Goal: Communication & Community: Participate in discussion

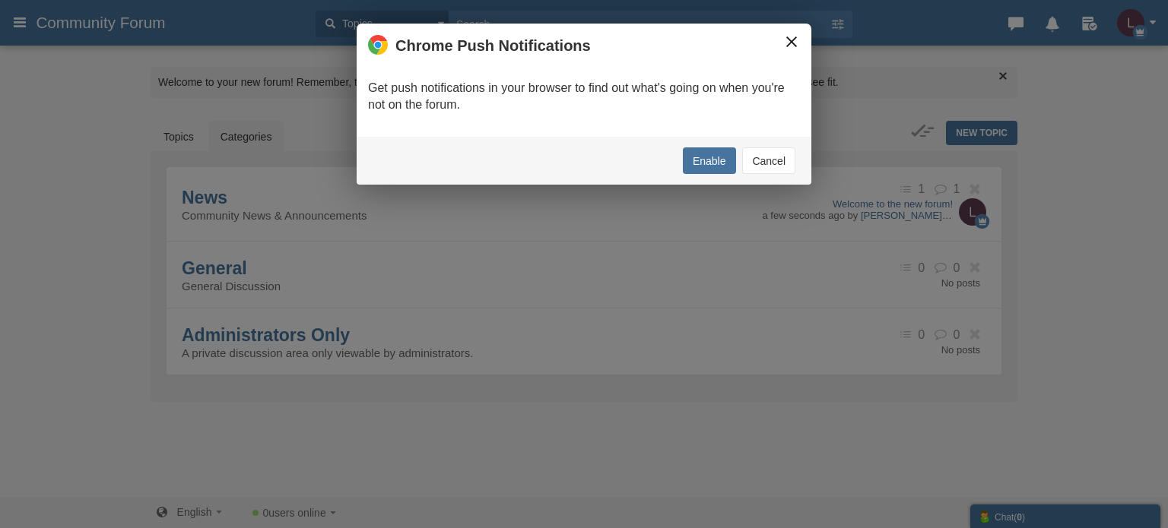
click at [791, 43] on button "×" at bounding box center [791, 41] width 17 height 17
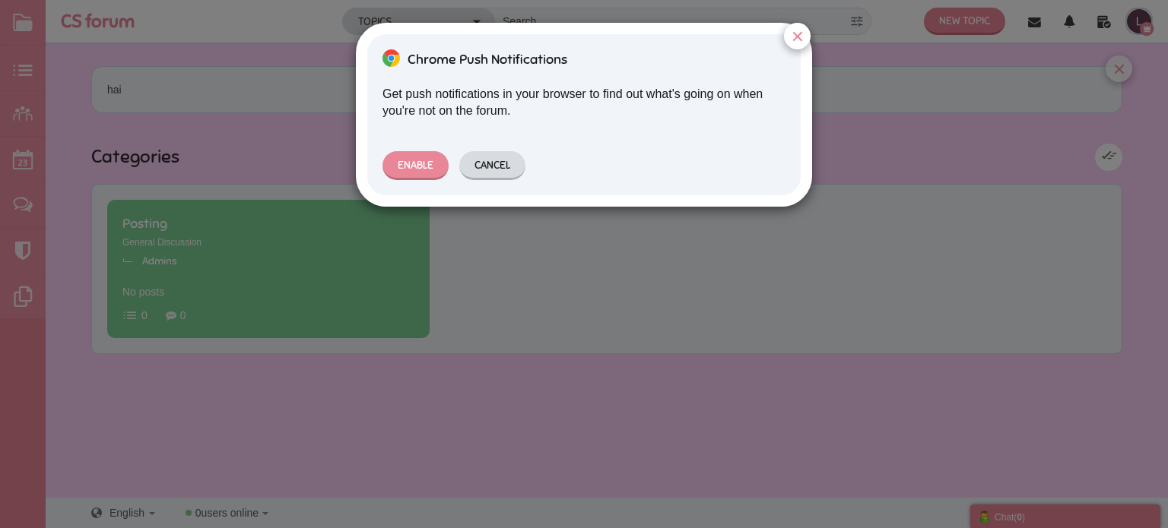
click at [495, 157] on button "Cancel" at bounding box center [492, 165] width 66 height 29
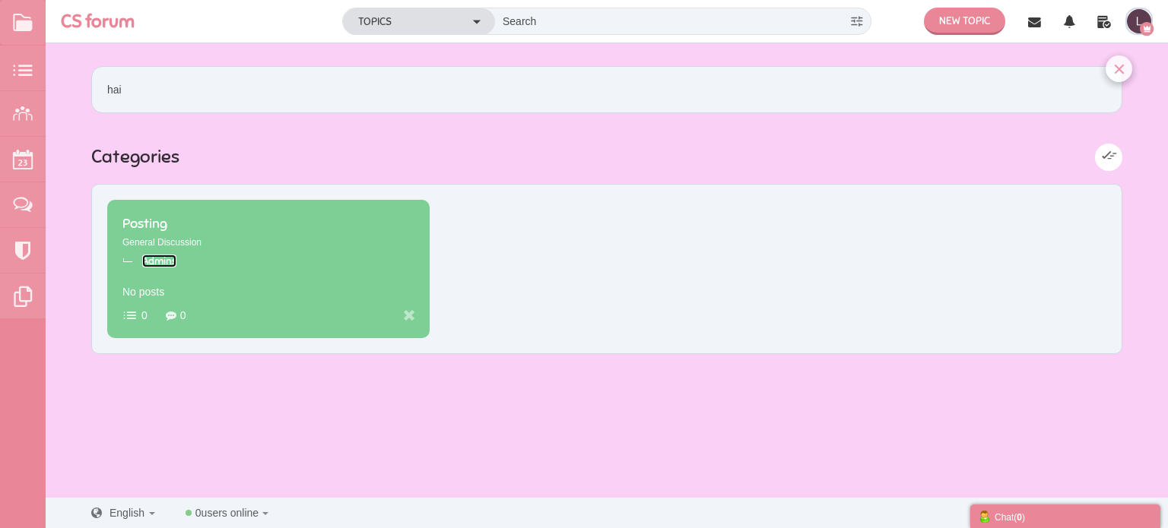
click at [158, 258] on link "Admins" at bounding box center [159, 261] width 34 height 13
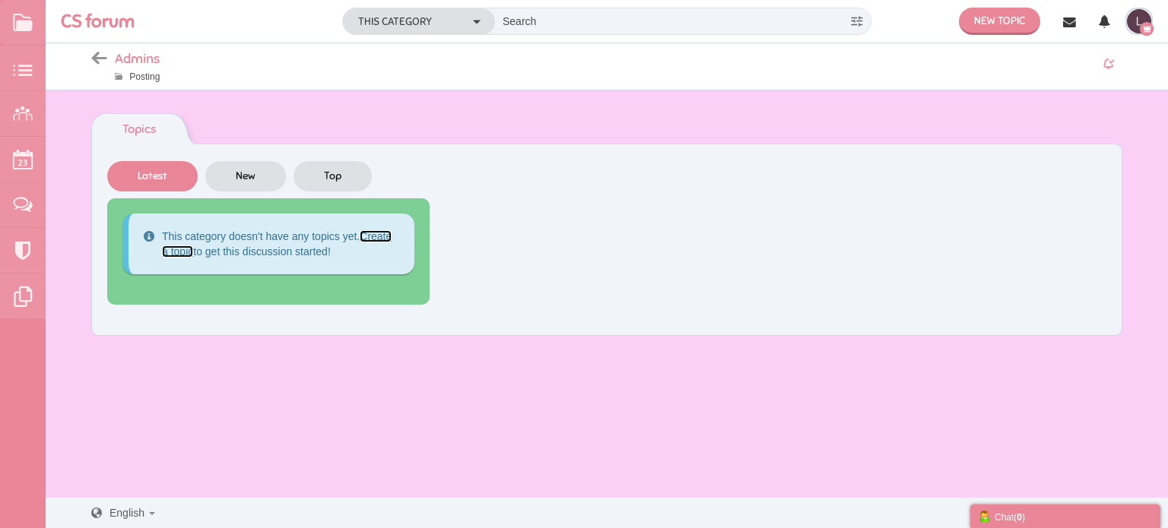
click at [375, 236] on link "Create a topic" at bounding box center [277, 243] width 230 height 27
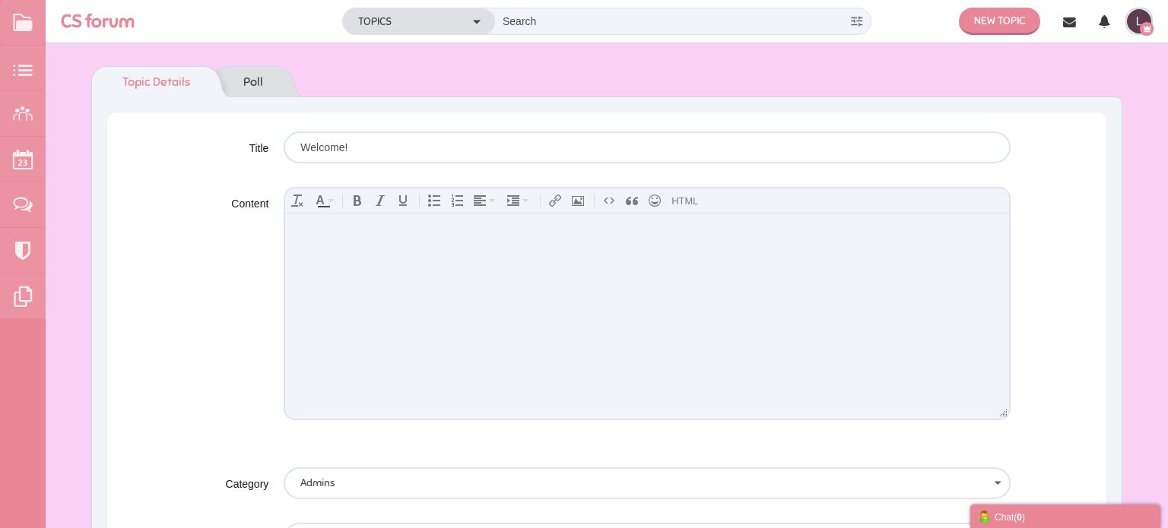
type input "Welcome!"
click at [311, 248] on body at bounding box center [647, 315] width 724 height 205
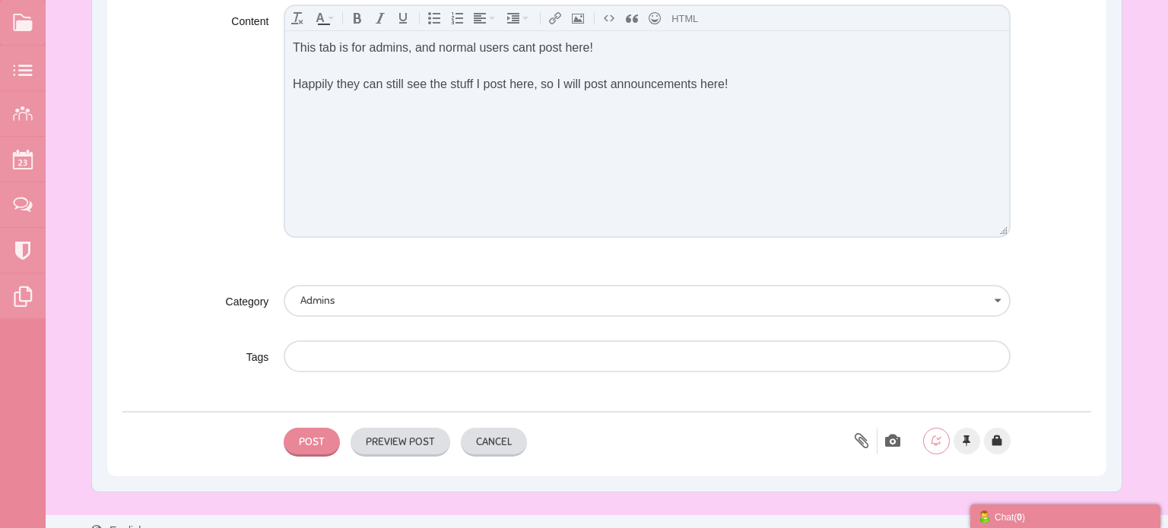
scroll to position [197, 0]
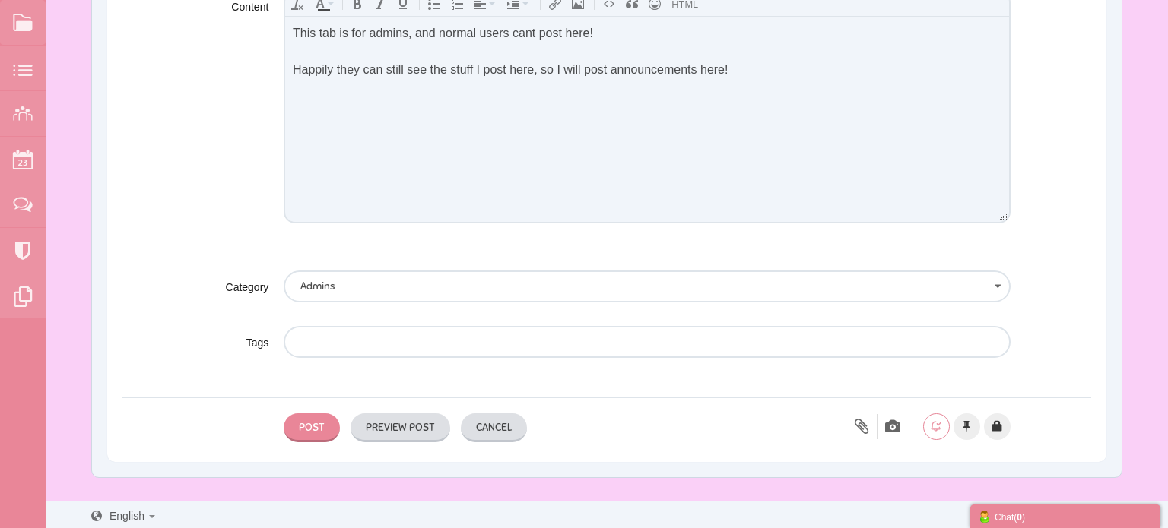
click at [350, 347] on input "text" at bounding box center [644, 342] width 688 height 29
type input "#"
type input "n"
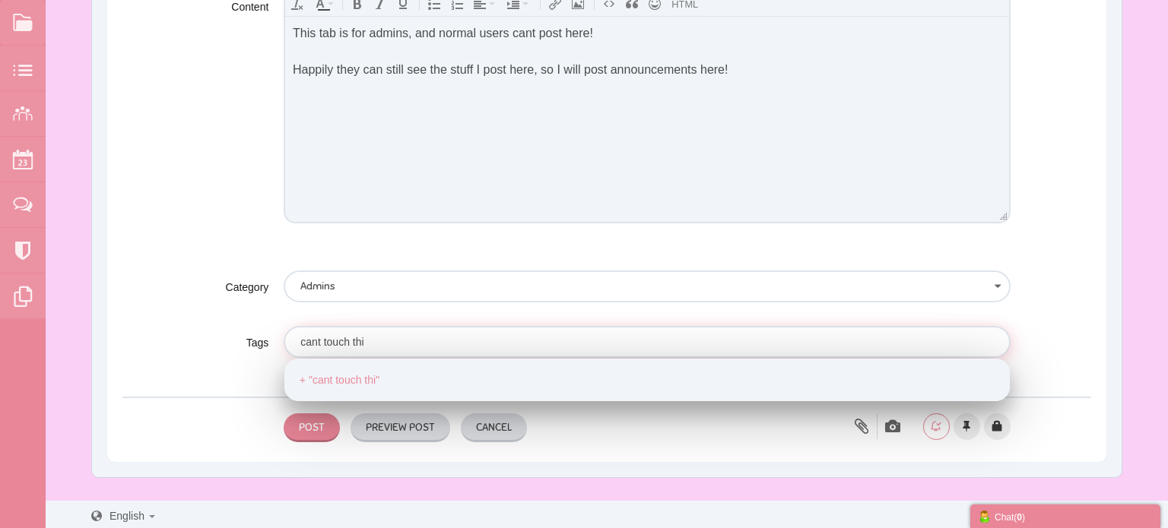
type input "cant touch this"
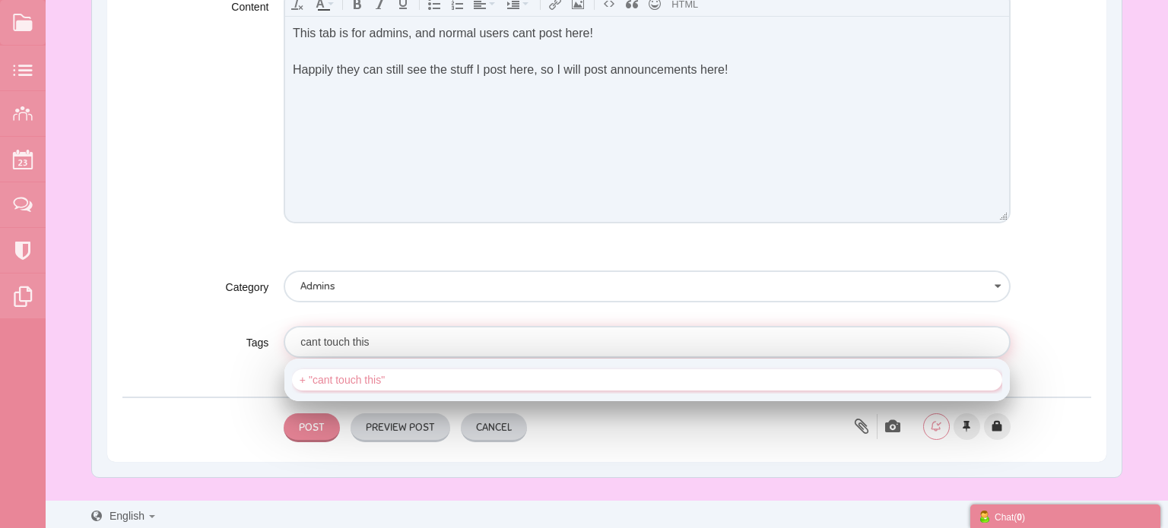
click at [348, 377] on div "cant touch this" at bounding box center [646, 380] width 695 height 12
type input "cant touch this"
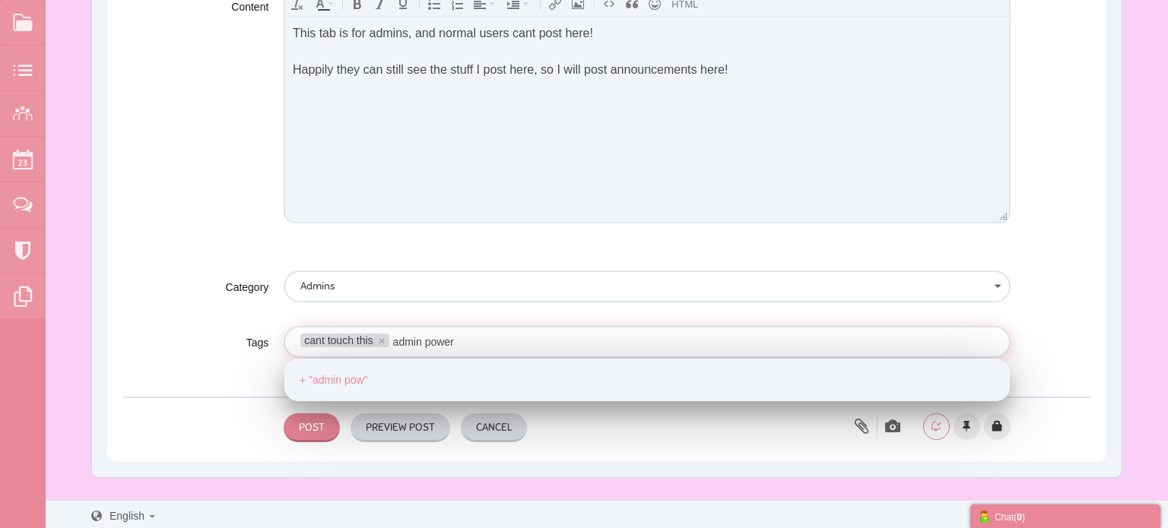
type input "admin powers"
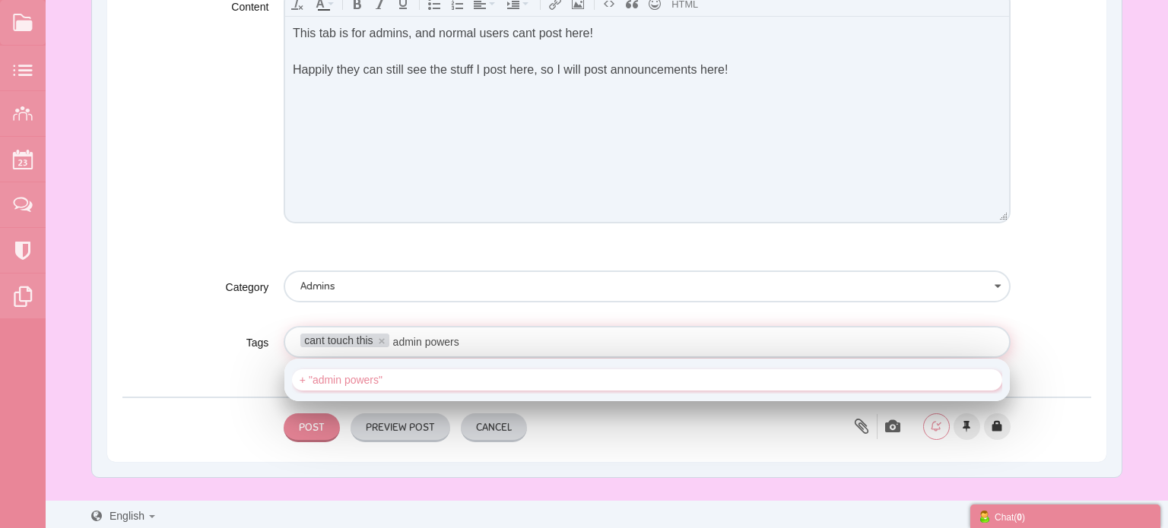
click at [368, 376] on div "admin powers" at bounding box center [646, 380] width 695 height 12
type input "cant touch this,admin powers"
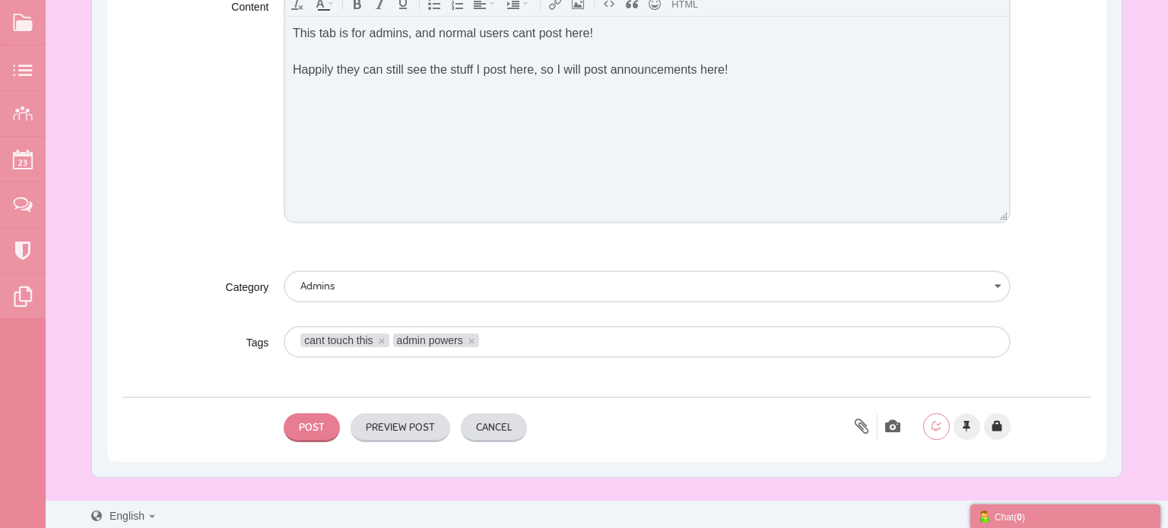
click at [334, 420] on button "Post" at bounding box center [312, 428] width 56 height 29
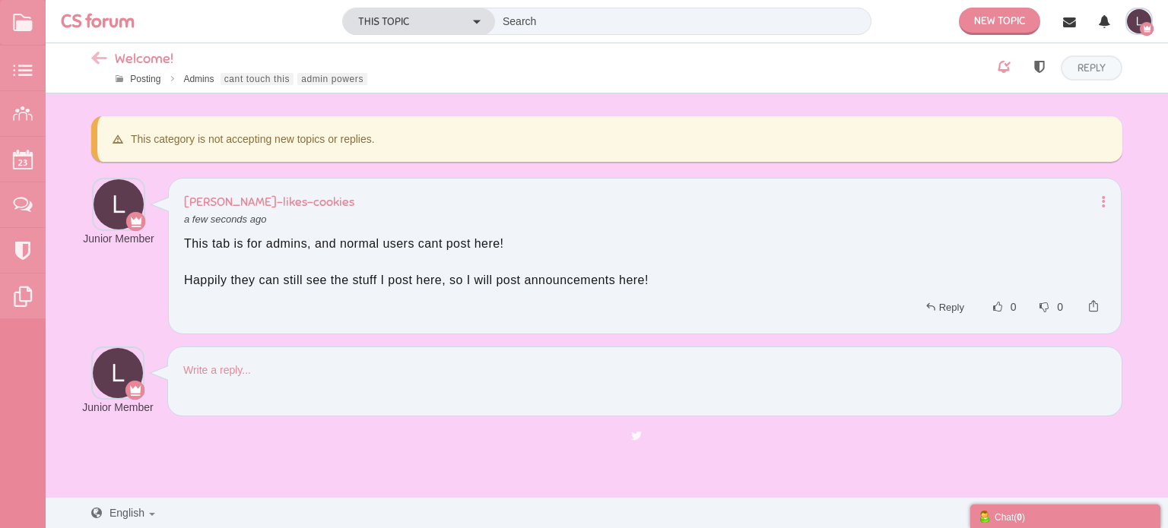
click at [99, 59] on icon at bounding box center [103, 59] width 24 height 13
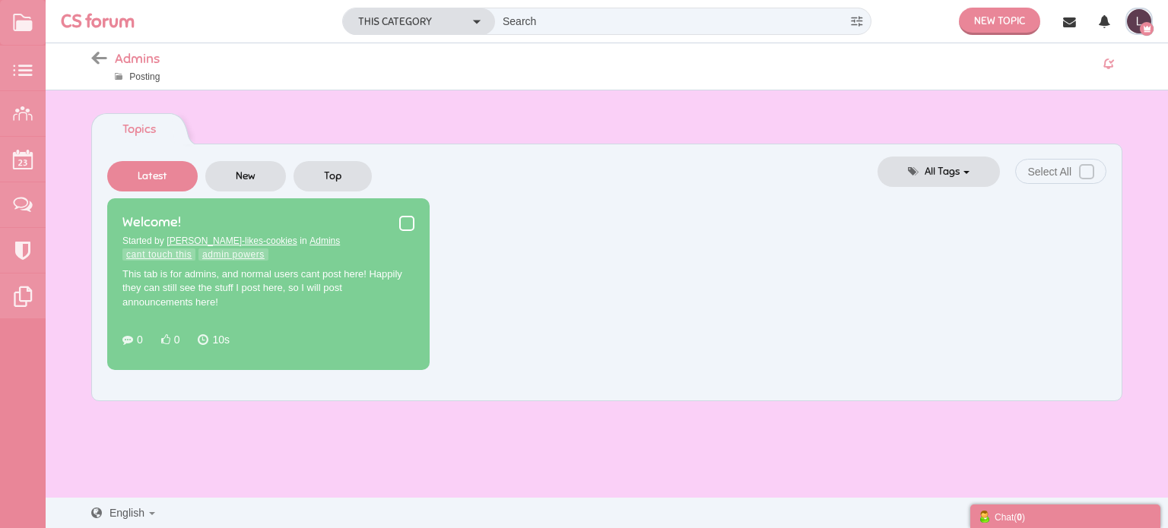
click at [405, 223] on span at bounding box center [406, 223] width 15 height 15
click at [399, 229] on input "checkbox" at bounding box center [399, 229] width 0 height 0
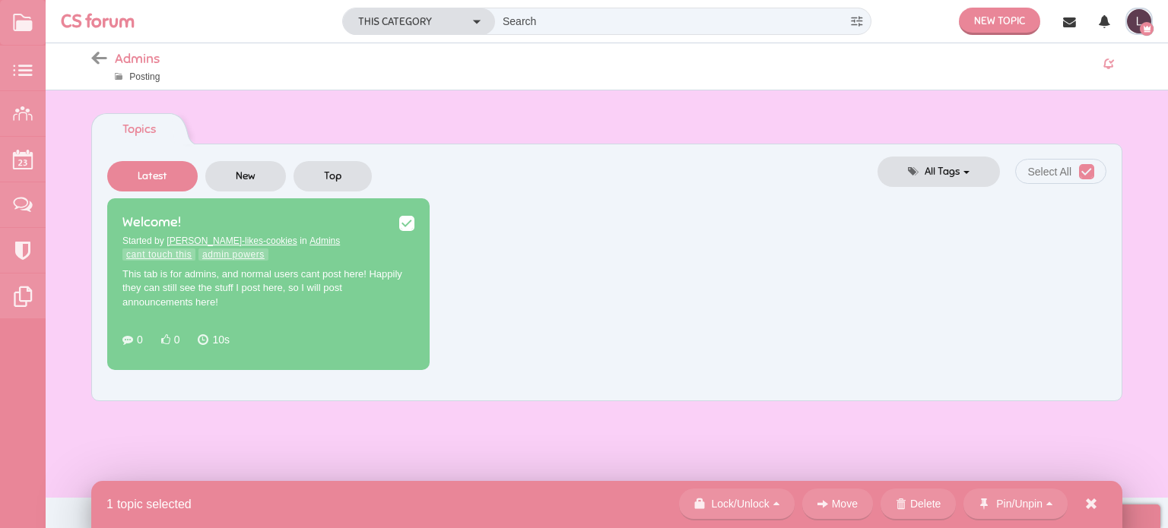
click at [405, 223] on span at bounding box center [406, 223] width 15 height 15
click at [399, 229] on input "checkbox" at bounding box center [399, 229] width 0 height 0
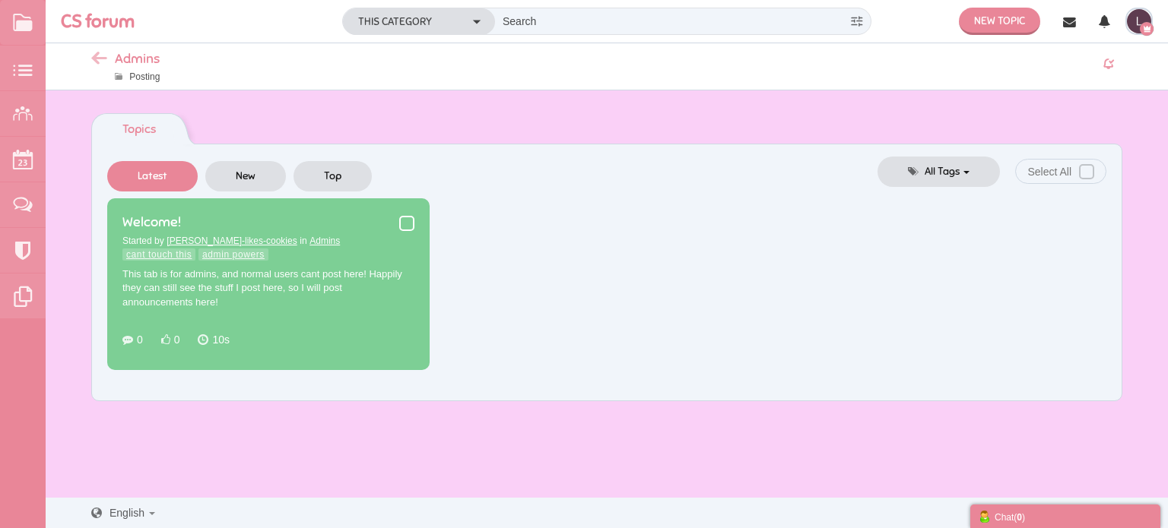
click at [100, 54] on icon at bounding box center [103, 59] width 24 height 13
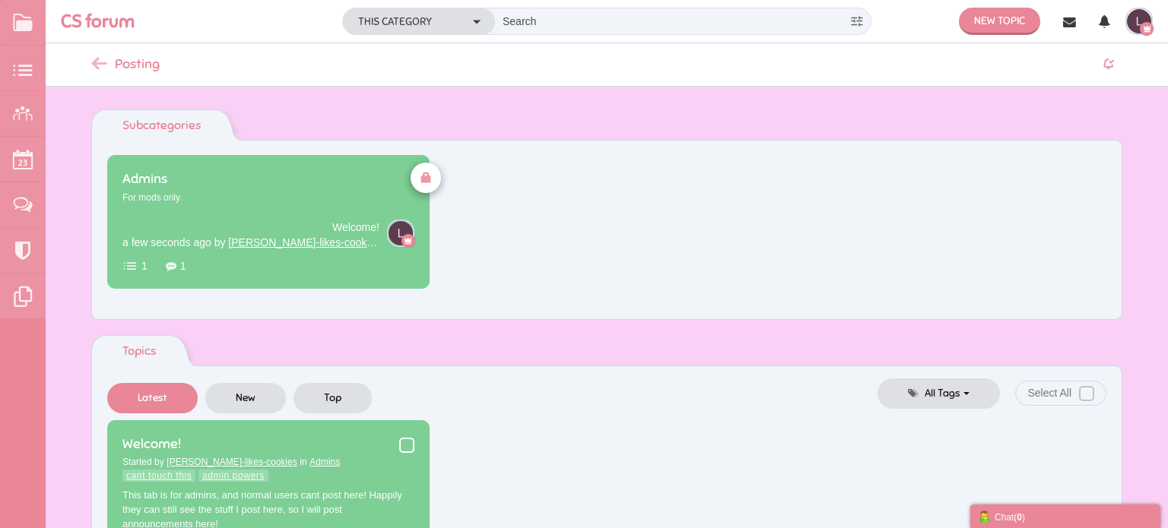
click at [93, 69] on icon at bounding box center [103, 65] width 24 height 13
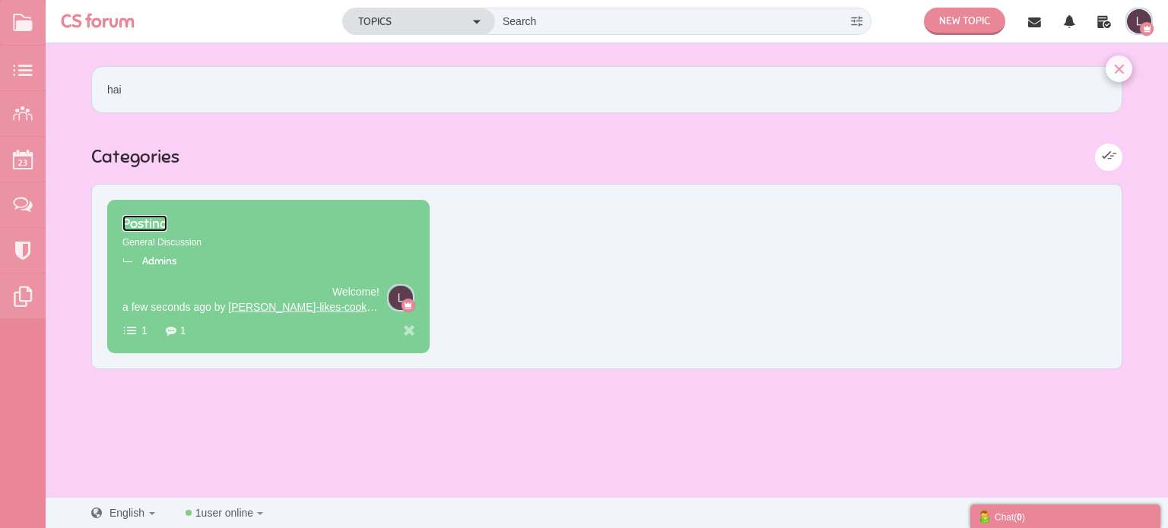
click at [150, 223] on span "Posting" at bounding box center [144, 223] width 45 height 17
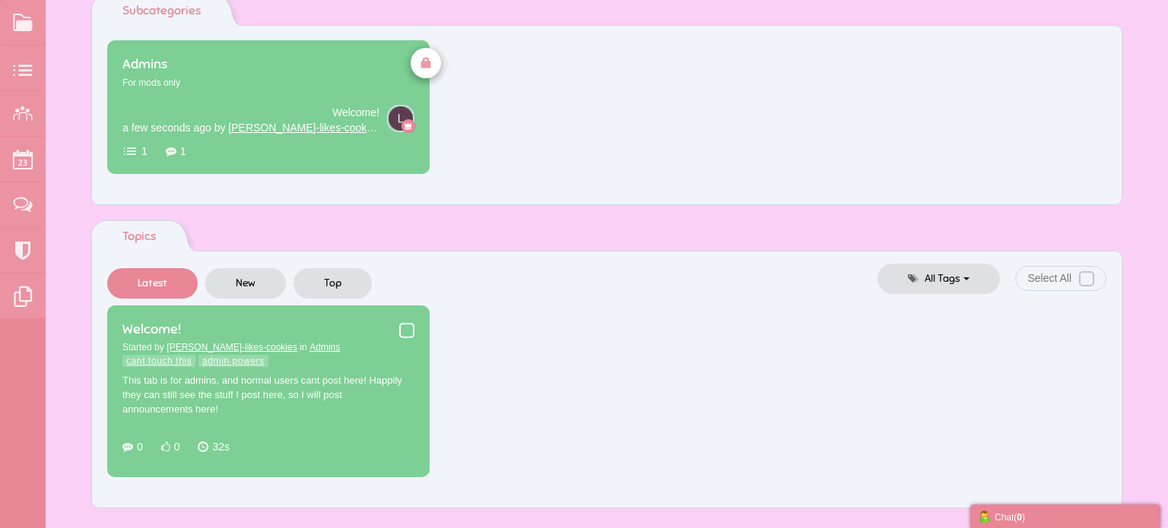
scroll to position [122, 0]
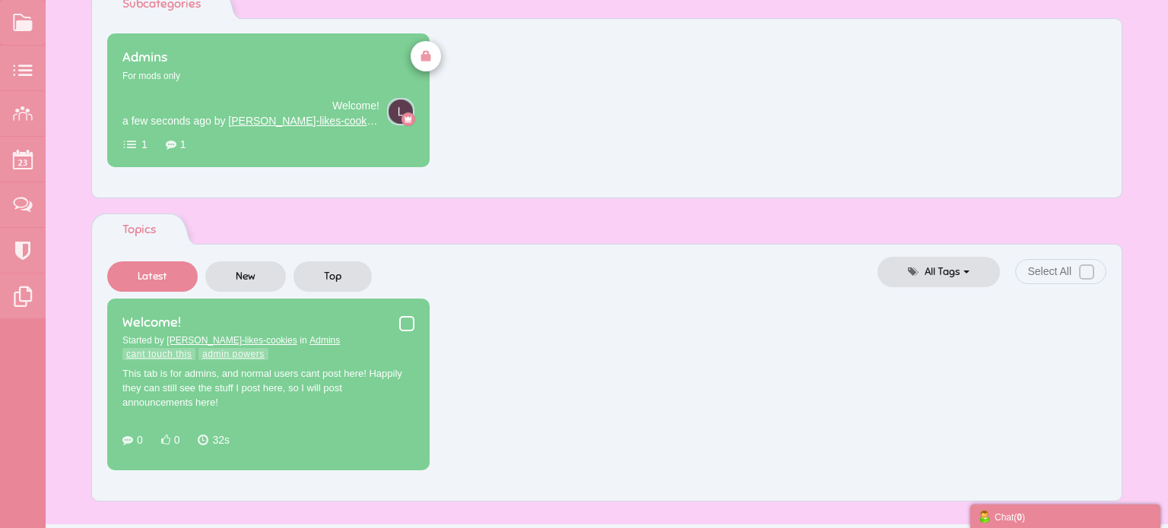
click at [522, 374] on ul "Welcome! Started by [PERSON_NAME]-likes-cookies in [GEOGRAPHIC_DATA] cant touch…" at bounding box center [606, 385] width 999 height 172
